Goal: Check status: Check status

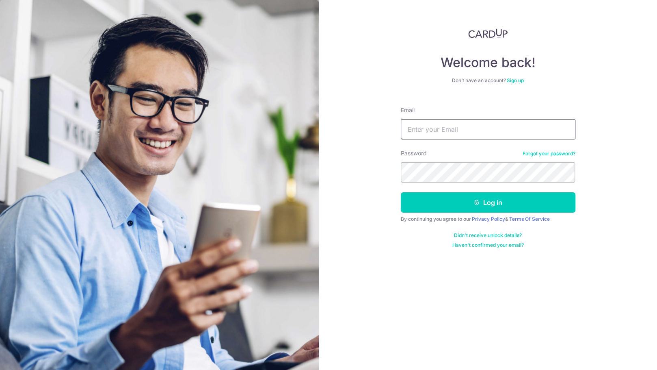
click at [428, 134] on input "Email" at bounding box center [488, 129] width 175 height 20
type input "[EMAIL_ADDRESS][DOMAIN_NAME]"
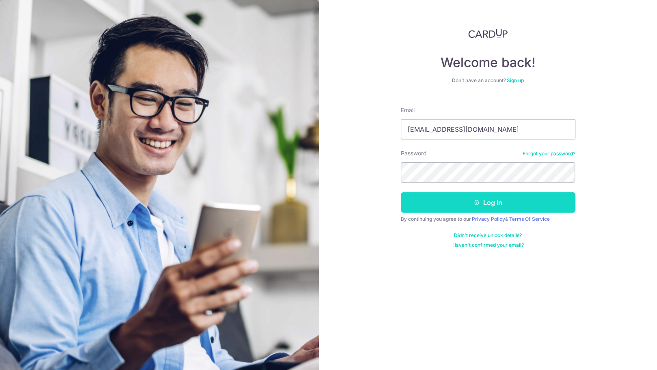
click at [476, 202] on icon "submit" at bounding box center [477, 202] width 6 height 6
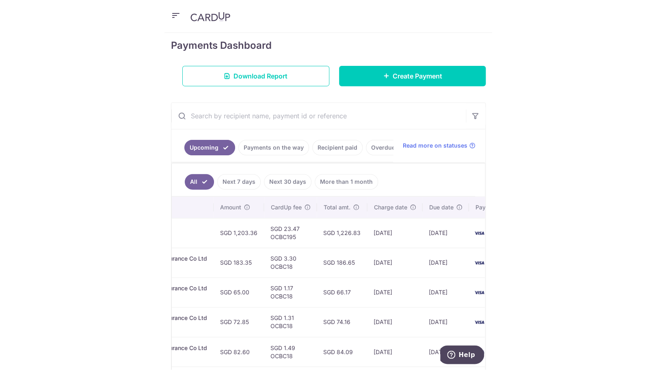
scroll to position [121, 0]
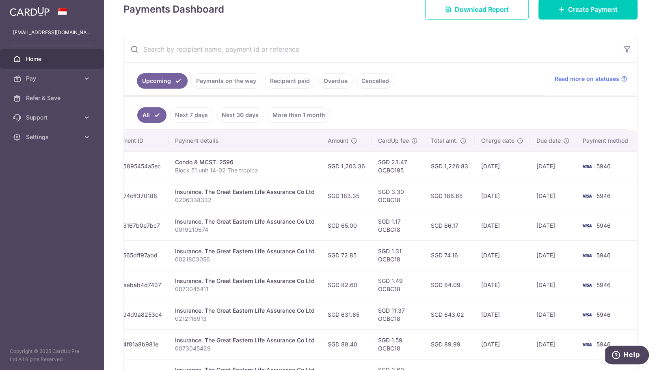
click at [237, 80] on link "Payments on the way" at bounding box center [226, 80] width 71 height 15
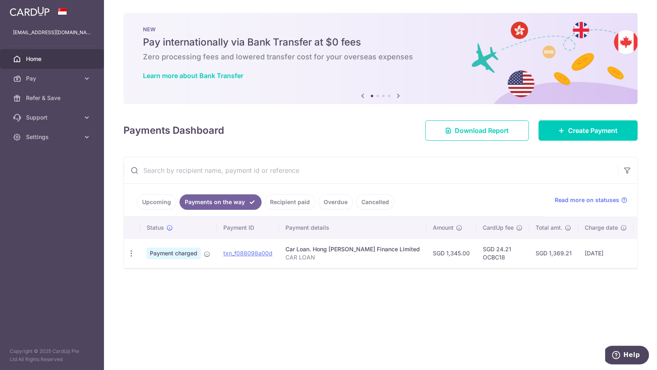
click at [161, 201] on link "Upcoming" at bounding box center [156, 201] width 39 height 15
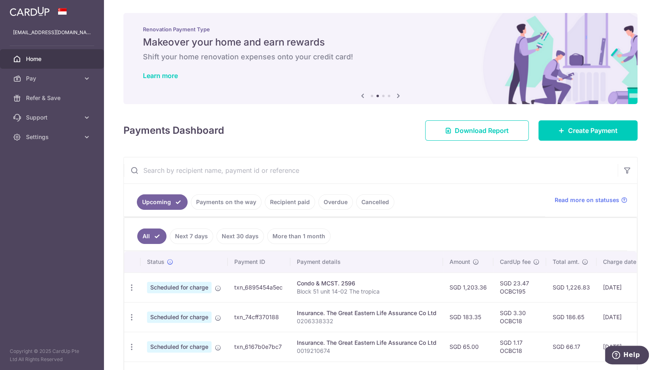
click at [279, 200] on link "Recipient paid" at bounding box center [290, 201] width 50 height 15
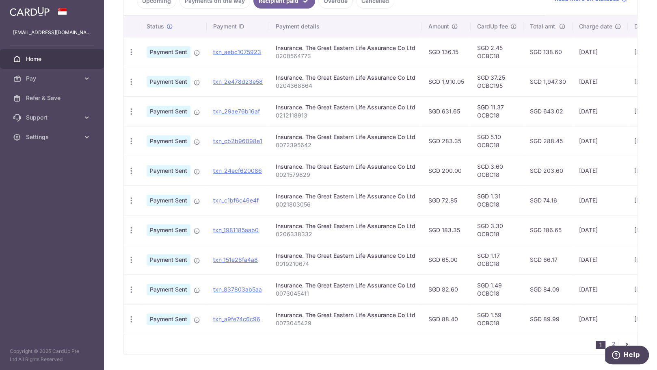
scroll to position [217, 0]
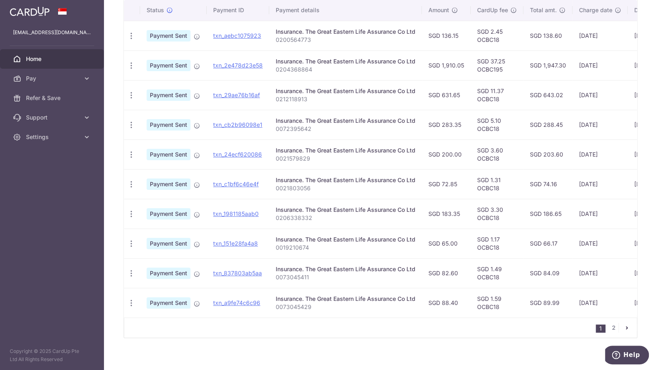
click at [624, 330] on icon "pager" at bounding box center [627, 327] width 6 height 6
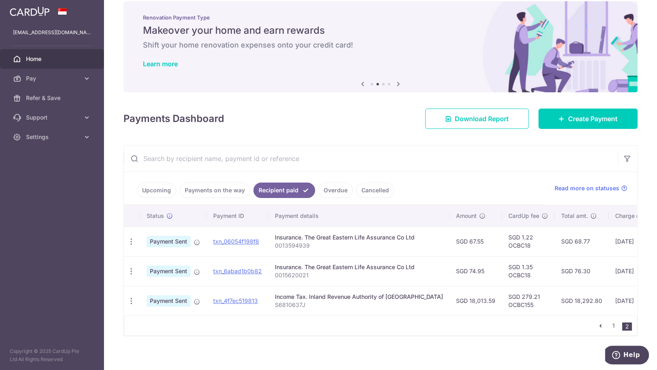
scroll to position [18, 0]
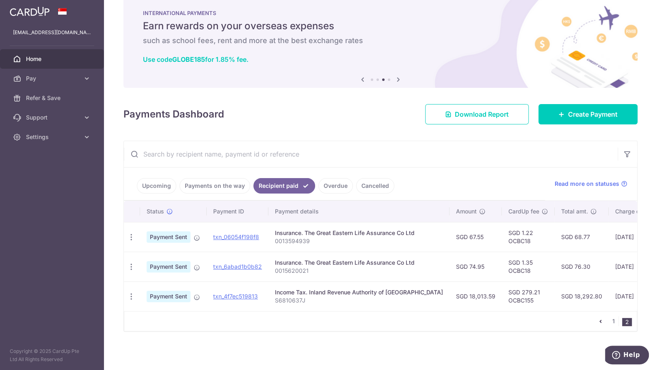
click at [597, 320] on icon "pager" at bounding box center [600, 321] width 6 height 6
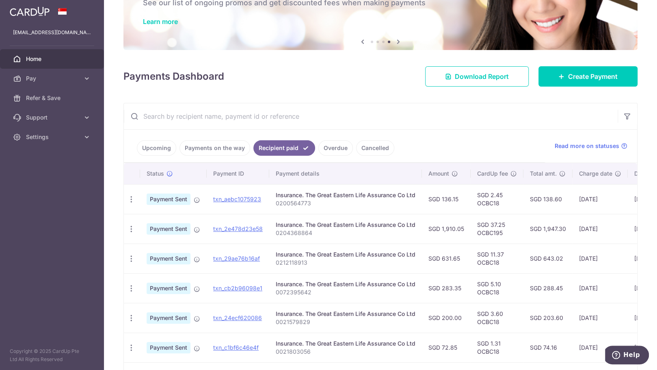
scroll to position [44, 0]
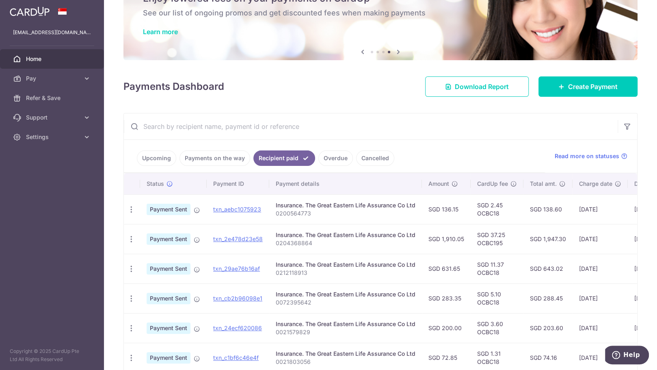
click at [156, 156] on link "Upcoming" at bounding box center [156, 157] width 39 height 15
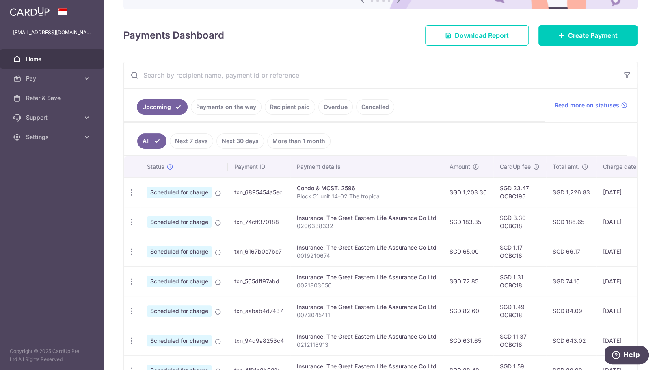
scroll to position [0, 0]
